Goal: Use online tool/utility: Use online tool/utility

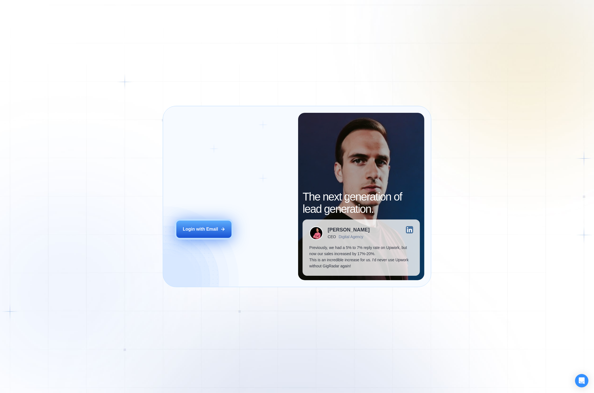
click at [214, 230] on div "Login with Email" at bounding box center [200, 229] width 35 height 6
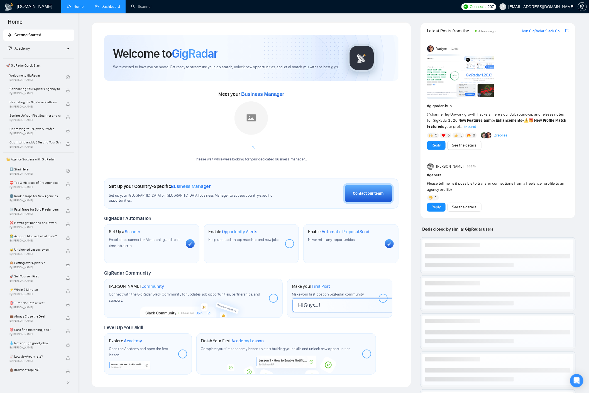
click at [111, 9] on link "Dashboard" at bounding box center [107, 6] width 25 height 5
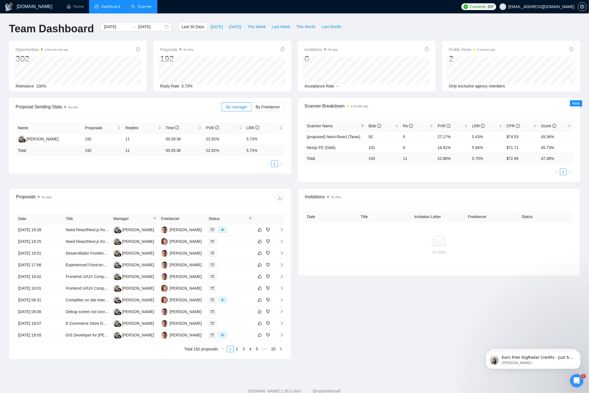
click at [138, 6] on link "Scanner" at bounding box center [141, 6] width 21 height 5
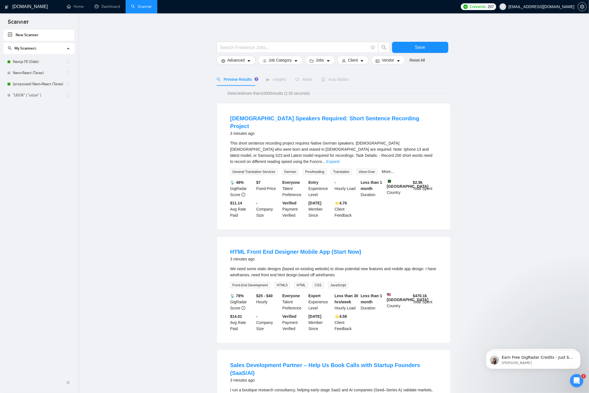
click at [152, 56] on main "Save Advanced Job Category Jobs Client Vendor Reset All Preview Results Insight…" at bounding box center [334, 379] width 494 height 715
click at [128, 64] on main "Save Advanced Job Category Jobs Client Vendor Reset All Preview Results Insight…" at bounding box center [334, 379] width 494 height 715
click at [36, 62] on link "Nextjs FE (Gleb)" at bounding box center [39, 61] width 53 height 11
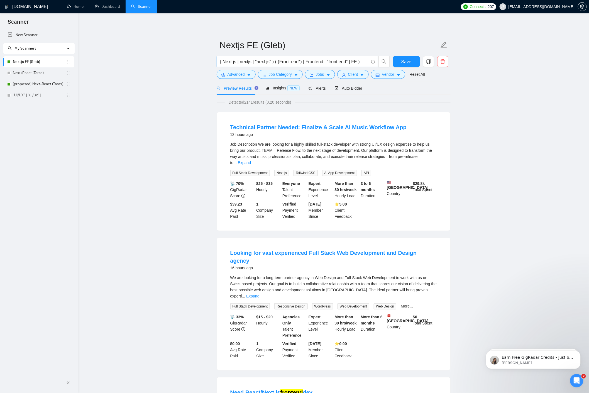
click at [263, 62] on input "( Next.js | nextjs | "next js" ) ( (Front-end*) | Frontend | "front end" | FE )" at bounding box center [294, 61] width 149 height 7
click at [259, 62] on input "( Next.js | nextjs | "next js" ) ( (Front-end*) | Frontend | "front end" | FE )" at bounding box center [294, 61] width 149 height 7
click at [247, 63] on input "( Next.js | nextjs | "next js" ) ( (Front-end*) | Frontend | "front end" | FE )" at bounding box center [294, 61] width 149 height 7
